Goal: Transaction & Acquisition: Purchase product/service

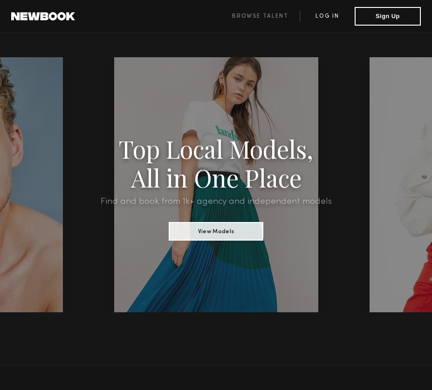
click at [333, 14] on link "Log in" at bounding box center [327, 16] width 55 height 11
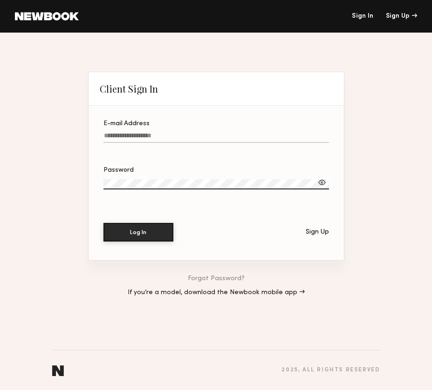
type input "**********"
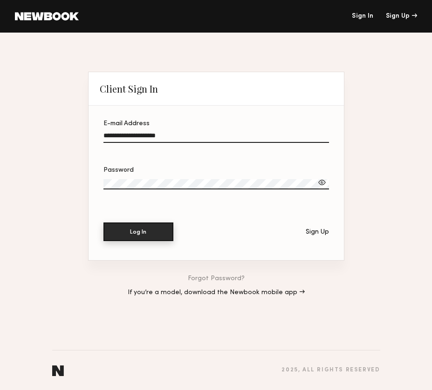
click at [143, 235] on button "Log In" at bounding box center [138, 232] width 70 height 19
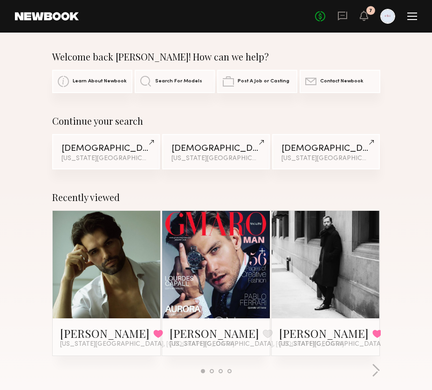
click at [412, 15] on div at bounding box center [412, 16] width 10 height 7
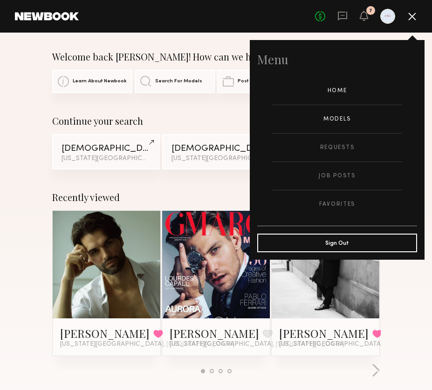
click at [338, 114] on link "Models" at bounding box center [337, 119] width 130 height 28
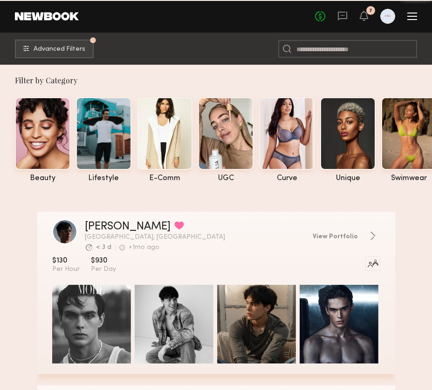
drag, startPoint x: 41, startPoint y: 157, endPoint x: 28, endPoint y: 157, distance: 12.6
click at [28, 157] on nb-tags-selector "beauty lifestyle e-comm UGC curve unique swimwear influencer" at bounding box center [223, 138] width 417 height 90
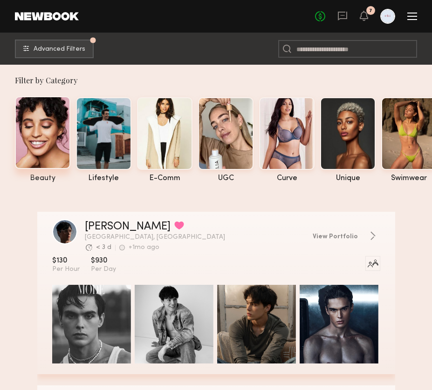
scroll to position [0, 13]
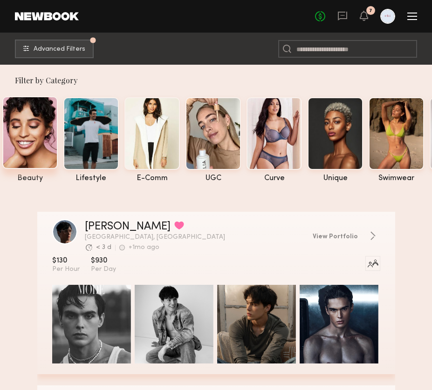
click at [43, 146] on div at bounding box center [29, 132] width 55 height 73
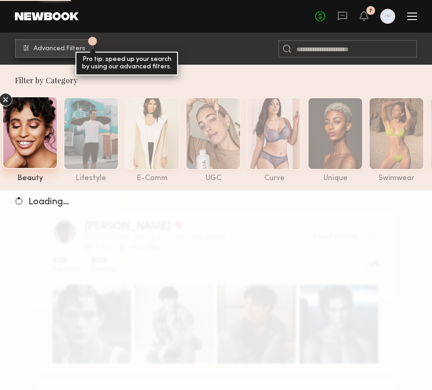
click at [50, 51] on span "Advanced Filters" at bounding box center [60, 49] width 52 height 7
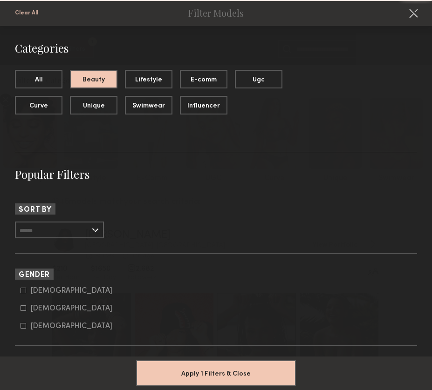
click at [38, 304] on form "Male Female Non-binary" at bounding box center [219, 309] width 397 height 44
click at [40, 308] on div "Female" at bounding box center [72, 309] width 82 height 6
type input "**"
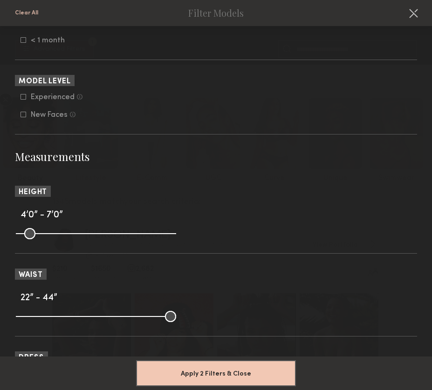
scroll to position [715, 0]
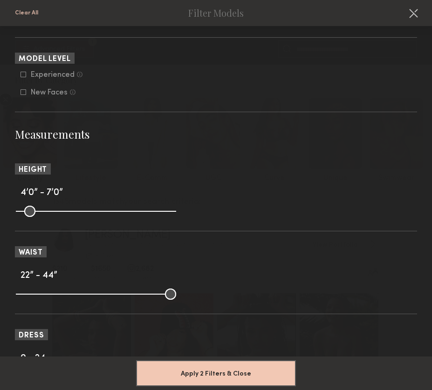
click at [51, 76] on div "Experienced" at bounding box center [53, 75] width 44 height 6
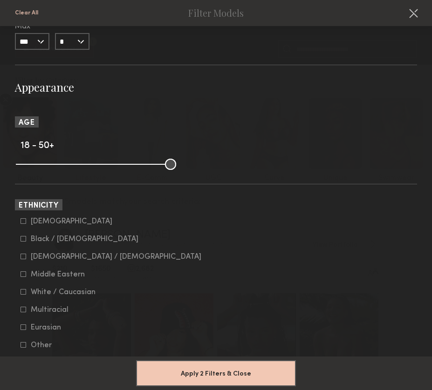
scroll to position [1349, 0]
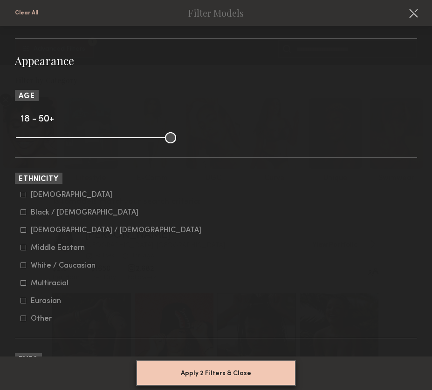
click at [186, 376] on button "Apply 2 Filters & Close" at bounding box center [216, 373] width 160 height 26
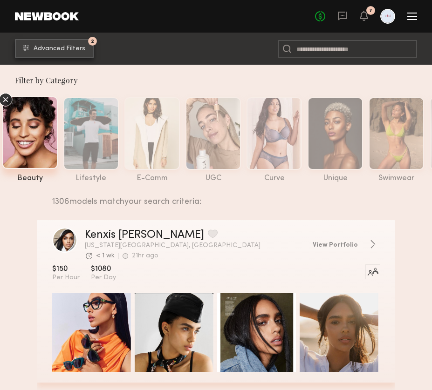
click at [71, 50] on span "Advanced Filters" at bounding box center [60, 49] width 52 height 7
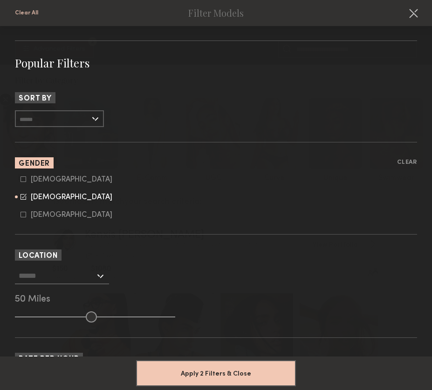
scroll to position [128, 0]
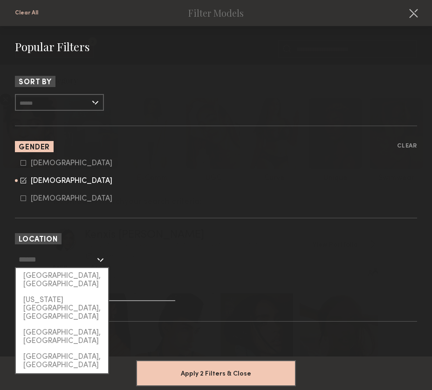
click at [92, 256] on input "text" at bounding box center [57, 260] width 76 height 16
click at [92, 275] on div "[GEOGRAPHIC_DATA], [GEOGRAPHIC_DATA]" at bounding box center [62, 280] width 92 height 24
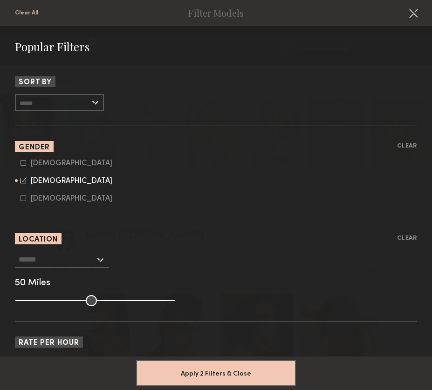
type input "**********"
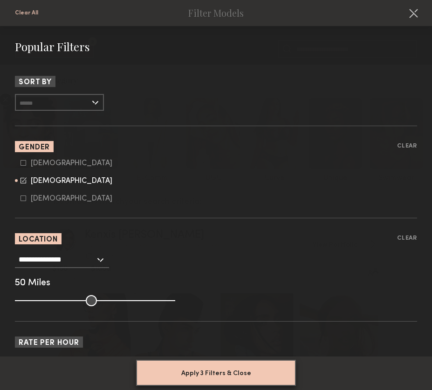
click at [166, 367] on button "Apply 3 Filters & Close" at bounding box center [216, 373] width 160 height 26
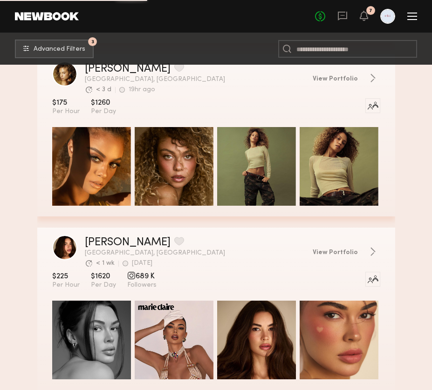
scroll to position [1732, 0]
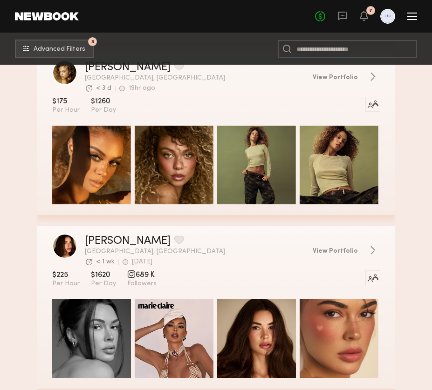
drag, startPoint x: 109, startPoint y: 71, endPoint x: 396, endPoint y: -21, distance: 300.4
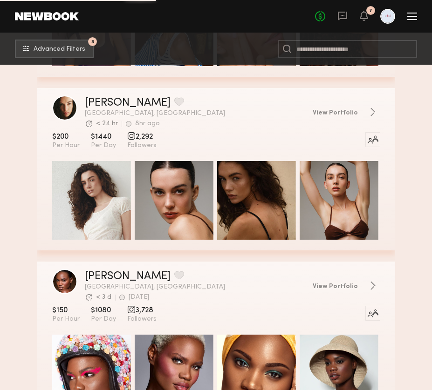
scroll to position [3782, 0]
drag, startPoint x: 108, startPoint y: 100, endPoint x: 398, endPoint y: -26, distance: 315.7
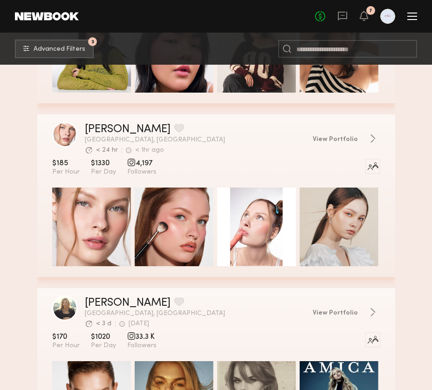
scroll to position [13695, 0]
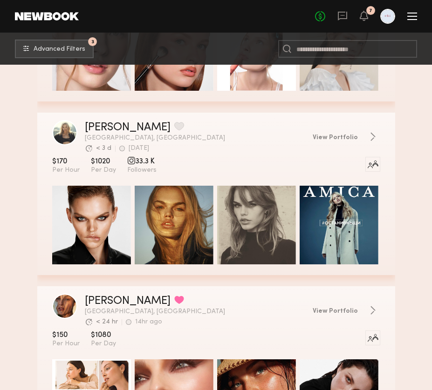
drag, startPoint x: 116, startPoint y: 127, endPoint x: 399, endPoint y: -23, distance: 320.3
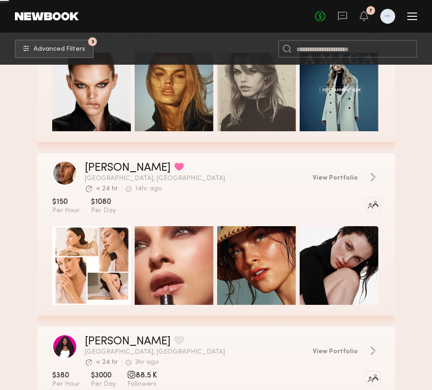
scroll to position [13970, 0]
drag, startPoint x: 101, startPoint y: 165, endPoint x: 111, endPoint y: 144, distance: 23.8
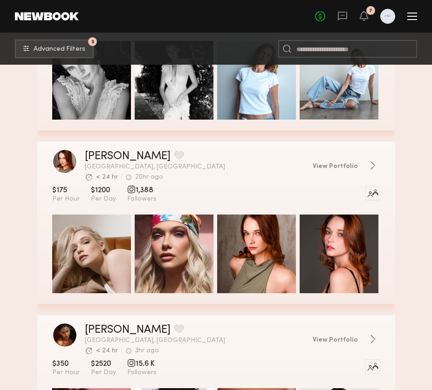
click at [337, 98] on div "grid" at bounding box center [339, 80] width 79 height 79
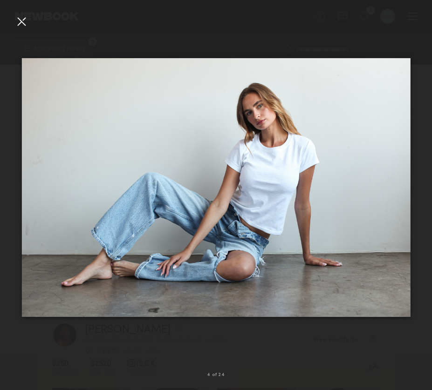
click at [328, 34] on div at bounding box center [216, 188] width 432 height 346
click at [23, 24] on div at bounding box center [21, 21] width 15 height 15
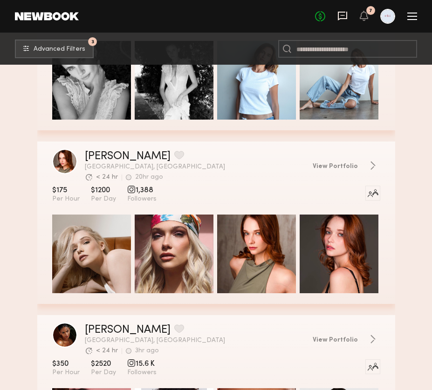
click at [342, 17] on icon at bounding box center [342, 16] width 10 height 10
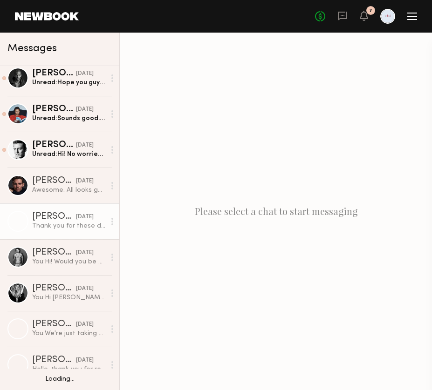
scroll to position [7, 0]
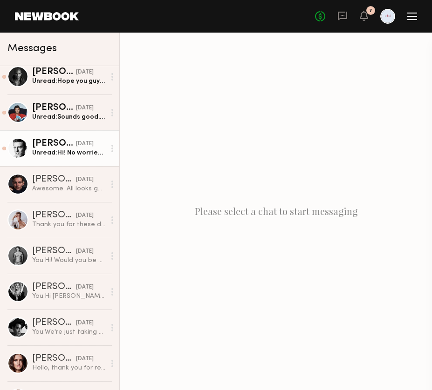
click at [67, 156] on div "Unread: Hi! No worries and thank you for letting me know! Good luck on the shoo…" at bounding box center [68, 153] width 73 height 9
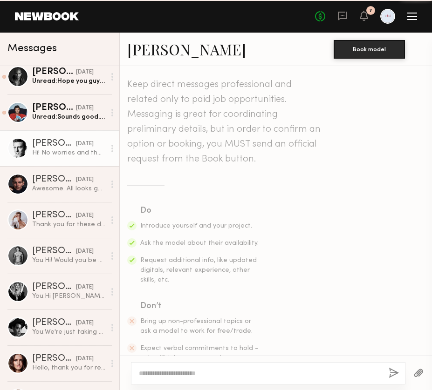
scroll to position [1071, 0]
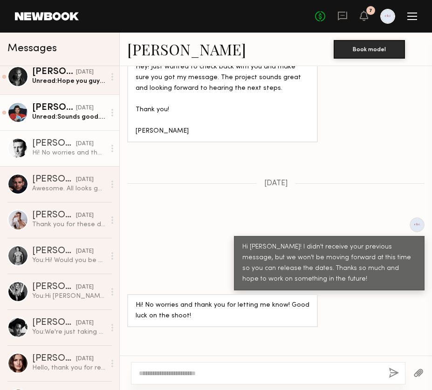
click at [62, 120] on div "Unread: Sounds good. Thanks for the update and have a great shoot." at bounding box center [68, 117] width 73 height 9
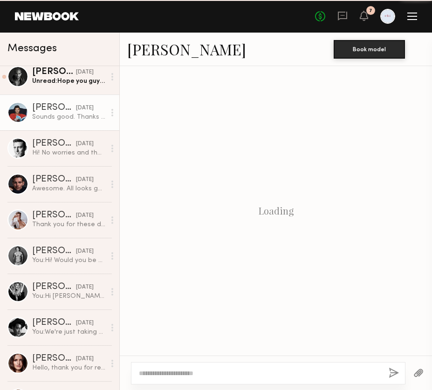
scroll to position [747, 0]
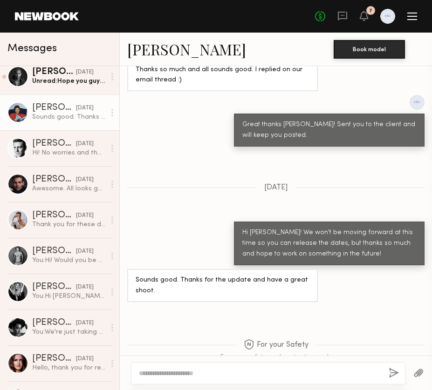
click at [65, 96] on link "Tom C. 05/22/2025 Sounds good. Thanks for the update and have a great shoot." at bounding box center [59, 113] width 119 height 36
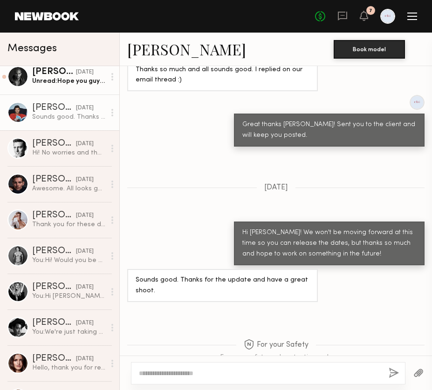
click at [65, 85] on div "Unread: Hope you guys are well!" at bounding box center [68, 81] width 73 height 9
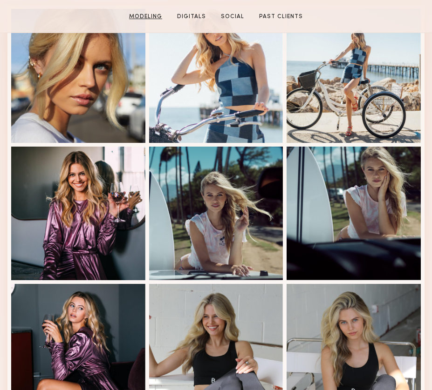
scroll to position [322, 0]
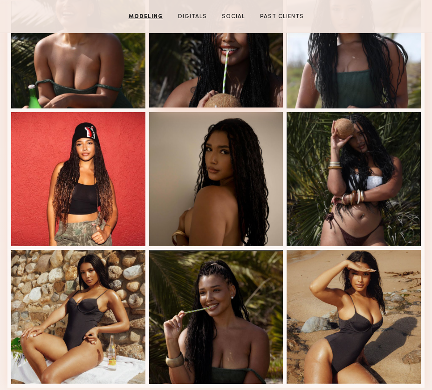
scroll to position [454, 0]
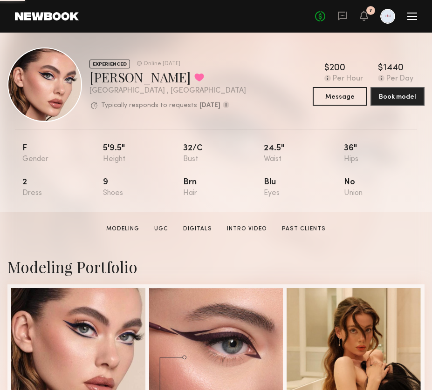
click at [194, 81] on button at bounding box center [199, 77] width 10 height 8
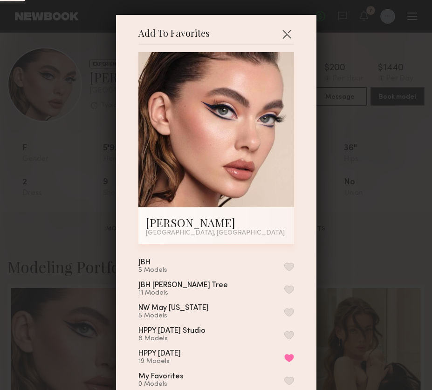
click at [286, 269] on button "button" at bounding box center [289, 267] width 10 height 8
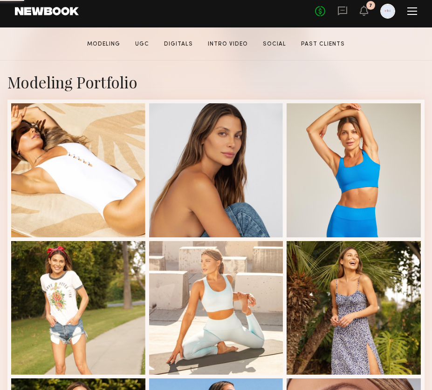
scroll to position [185, 0]
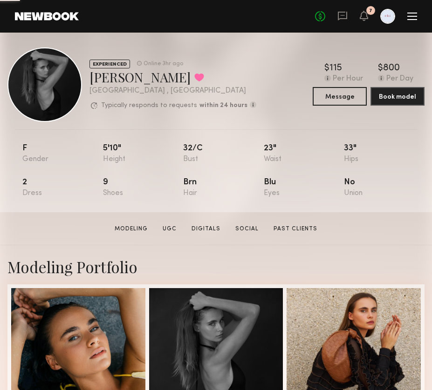
click at [194, 78] on button at bounding box center [199, 77] width 10 height 8
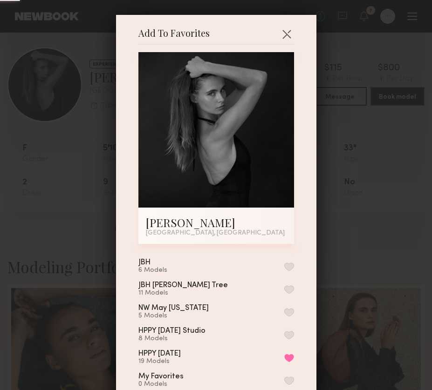
click at [291, 265] on button "button" at bounding box center [289, 267] width 10 height 8
click at [290, 36] on button "button" at bounding box center [286, 34] width 15 height 15
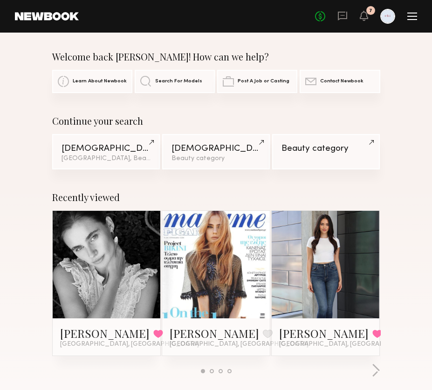
click at [125, 267] on link at bounding box center [106, 265] width 48 height 108
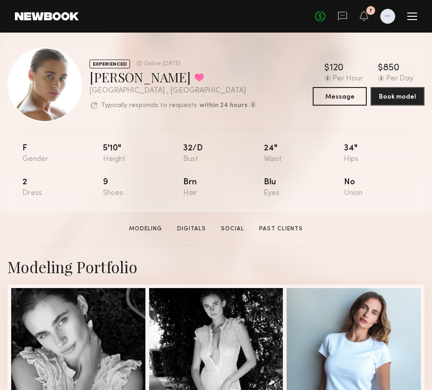
click at [391, 21] on div at bounding box center [387, 16] width 15 height 15
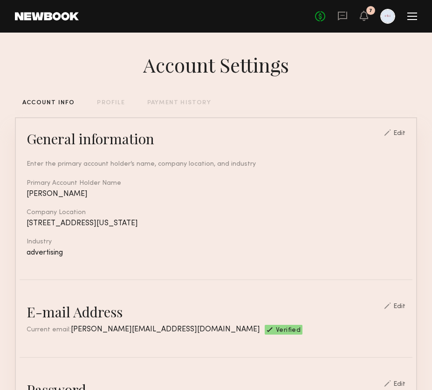
click at [417, 19] on div at bounding box center [412, 19] width 10 height 1
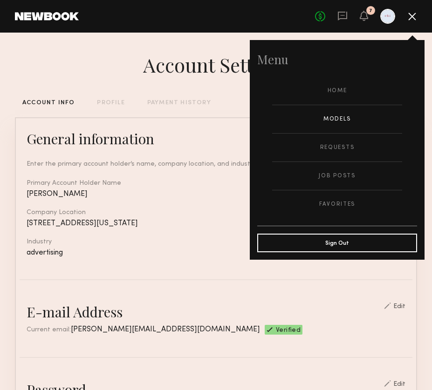
click at [362, 119] on link "Models" at bounding box center [337, 119] width 130 height 28
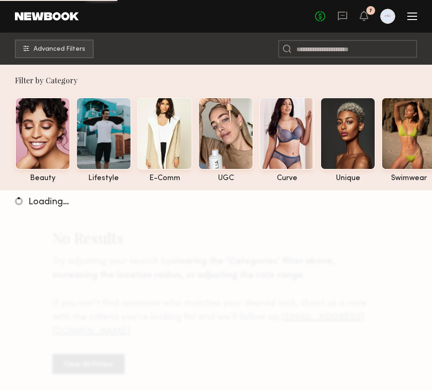
click at [411, 14] on div at bounding box center [412, 16] width 10 height 7
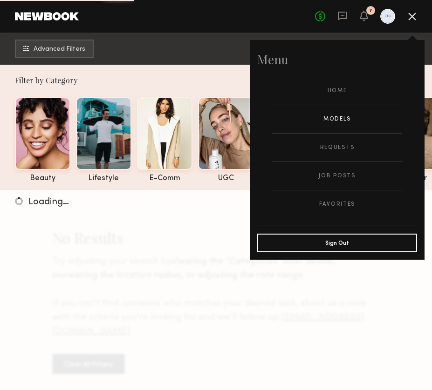
click at [399, 19] on div "No fees up to $5,000 7" at bounding box center [366, 16] width 102 height 15
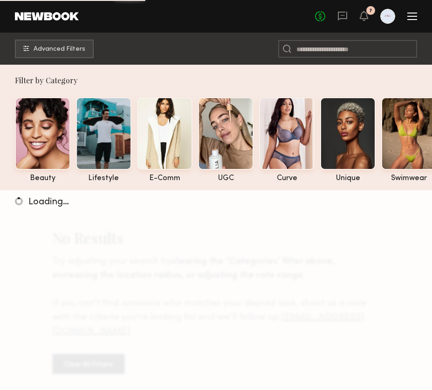
click at [390, 19] on div at bounding box center [387, 16] width 15 height 15
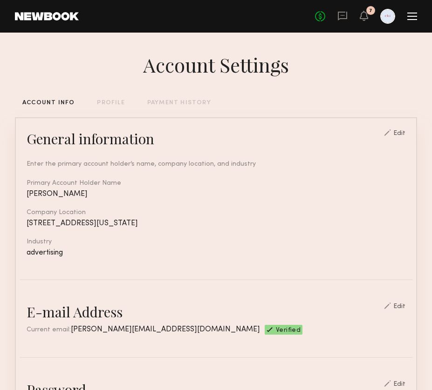
click at [410, 16] on div at bounding box center [412, 16] width 10 height 1
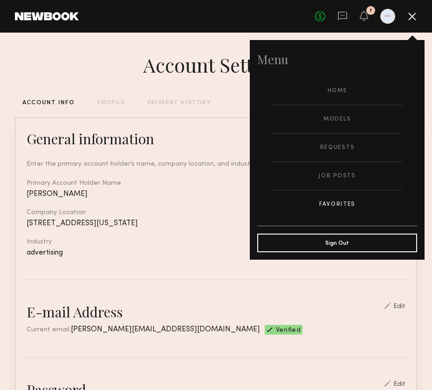
click at [351, 203] on link "Favorites" at bounding box center [337, 205] width 130 height 28
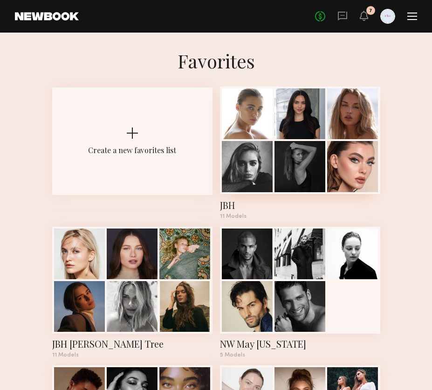
click at [259, 164] on div at bounding box center [247, 166] width 51 height 51
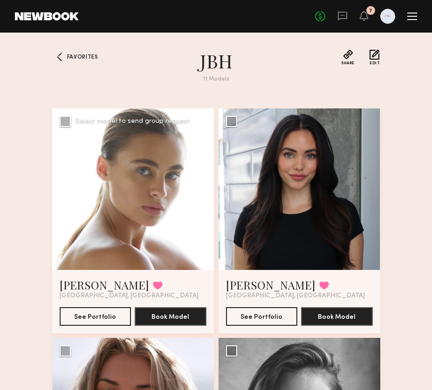
click at [136, 234] on div at bounding box center [133, 190] width 162 height 162
click at [181, 150] on div at bounding box center [133, 190] width 162 height 162
click at [75, 288] on link "Liv M." at bounding box center [104, 285] width 89 height 15
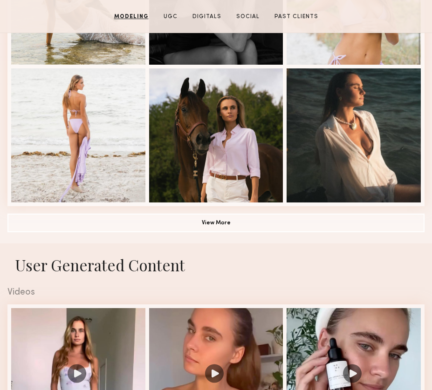
scroll to position [598, 0]
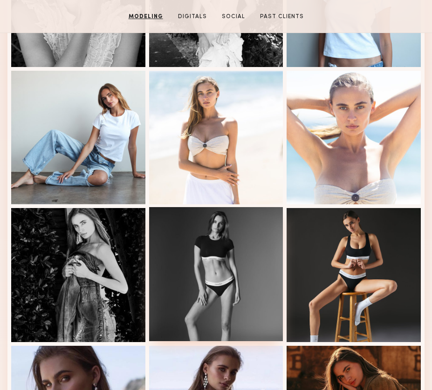
scroll to position [356, 0]
